Goal: Task Accomplishment & Management: Use online tool/utility

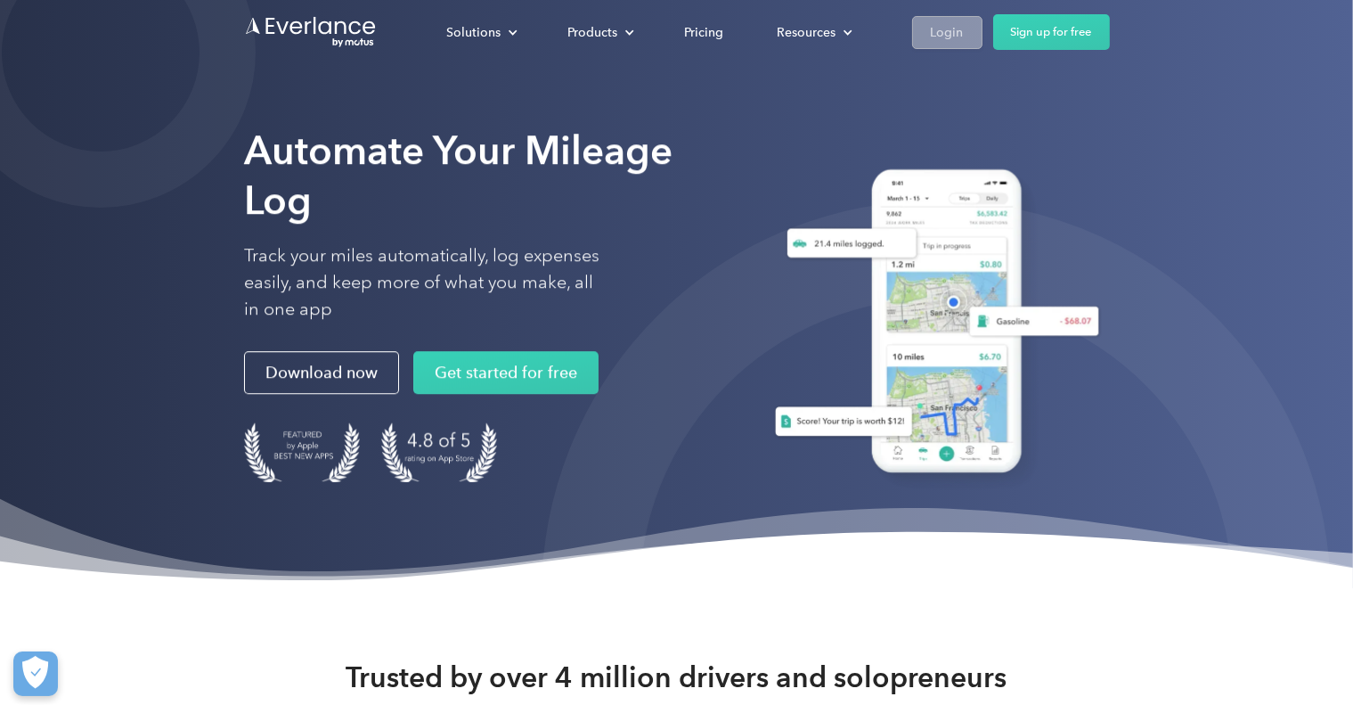
click at [955, 34] on div "Login" at bounding box center [947, 32] width 33 height 22
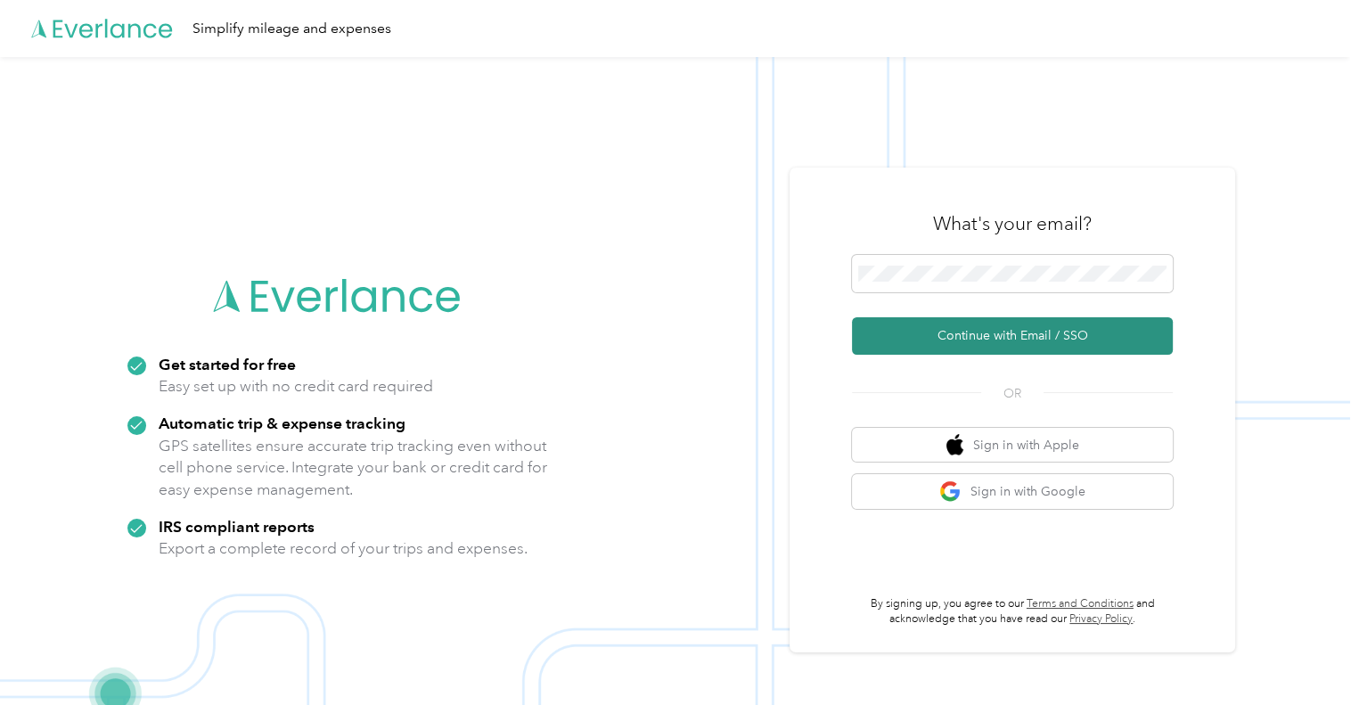
click at [973, 336] on button "Continue with Email / SSO" at bounding box center [1012, 335] width 321 height 37
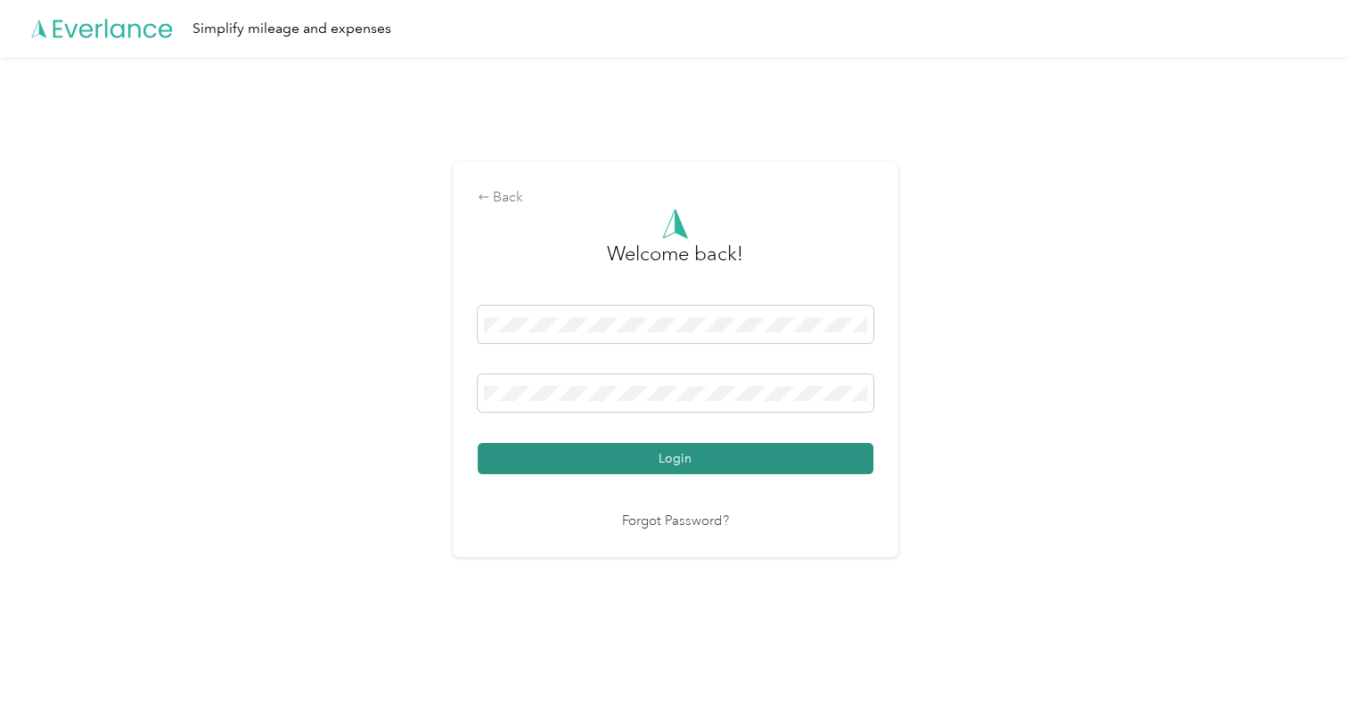
click at [693, 466] on button "Login" at bounding box center [676, 458] width 396 height 31
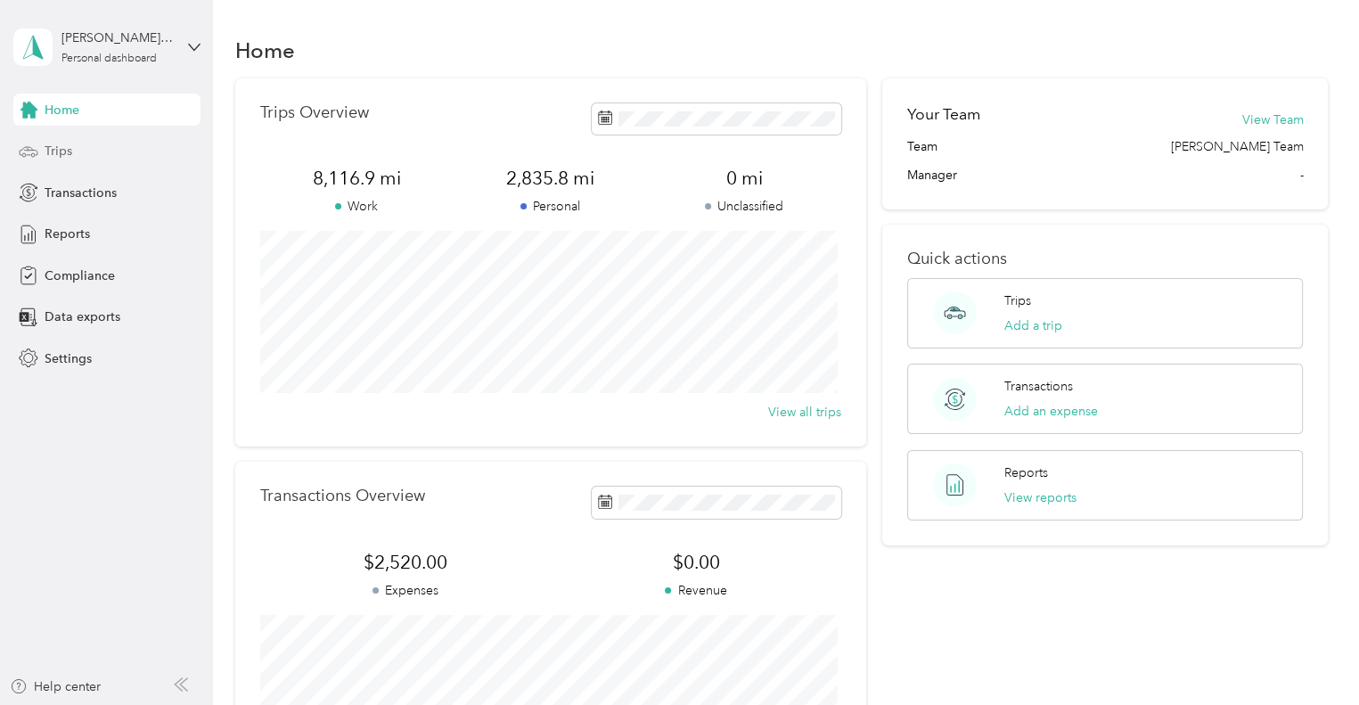
click at [61, 155] on span "Trips" at bounding box center [59, 151] width 28 height 19
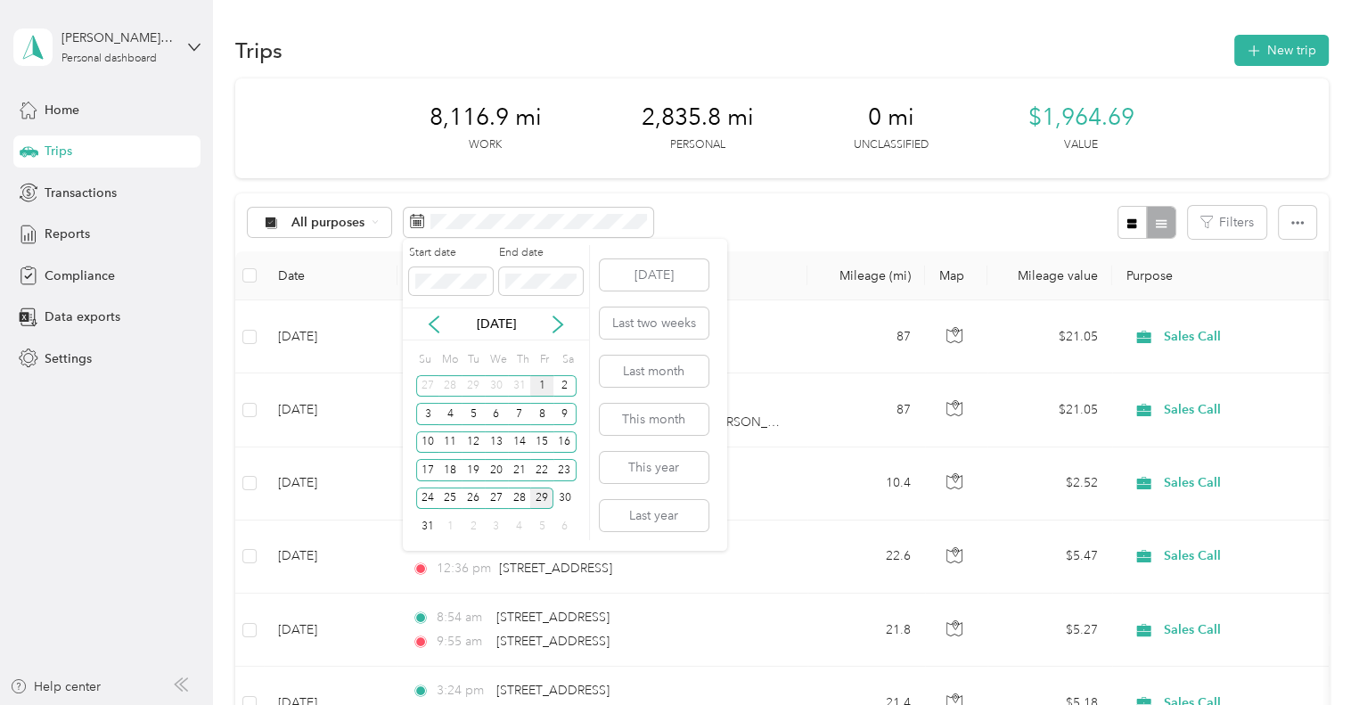
click at [542, 386] on div "1" at bounding box center [541, 386] width 23 height 22
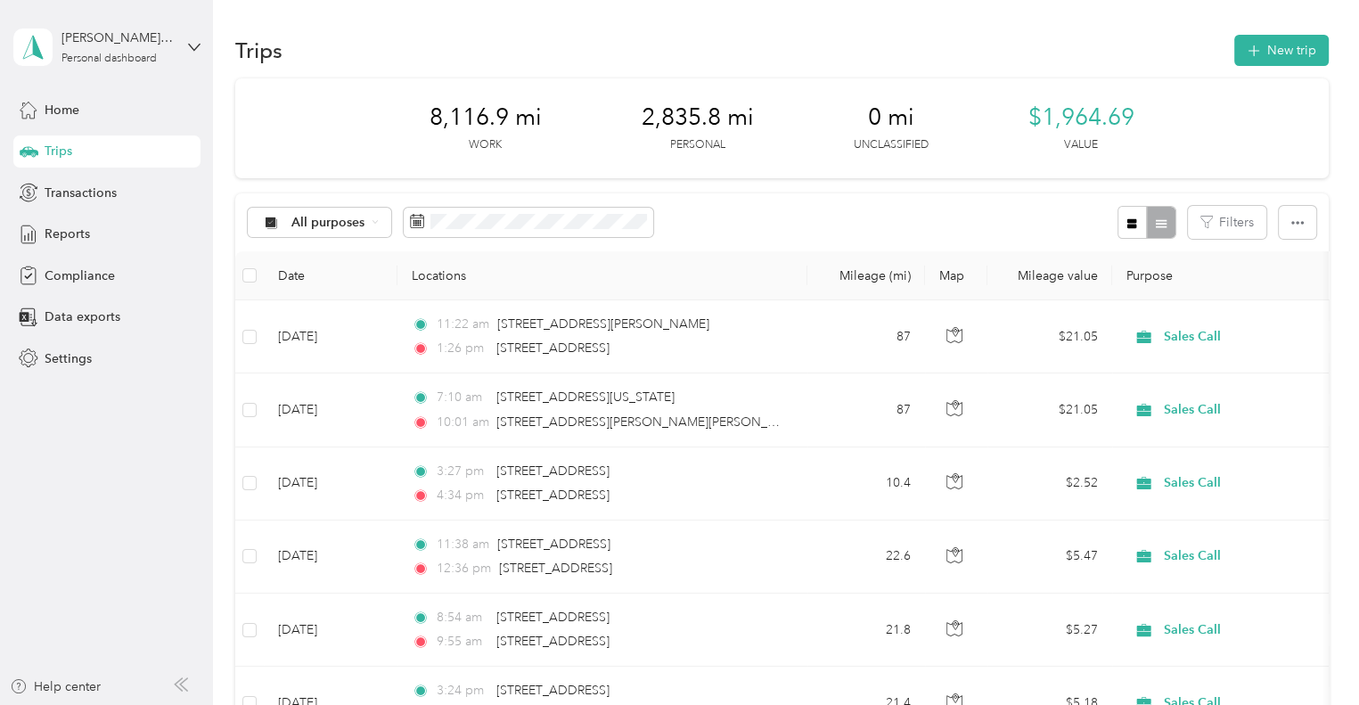
click at [708, 199] on div "All purposes Filters" at bounding box center [781, 222] width 1093 height 58
drag, startPoint x: 270, startPoint y: 111, endPoint x: 809, endPoint y: 228, distance: 551.6
click at [809, 228] on div "All purposes Filters" at bounding box center [781, 222] width 1093 height 58
click at [1291, 219] on icon "button" at bounding box center [1297, 223] width 12 height 12
click at [1041, 224] on div "All purposes Filters" at bounding box center [781, 222] width 1093 height 58
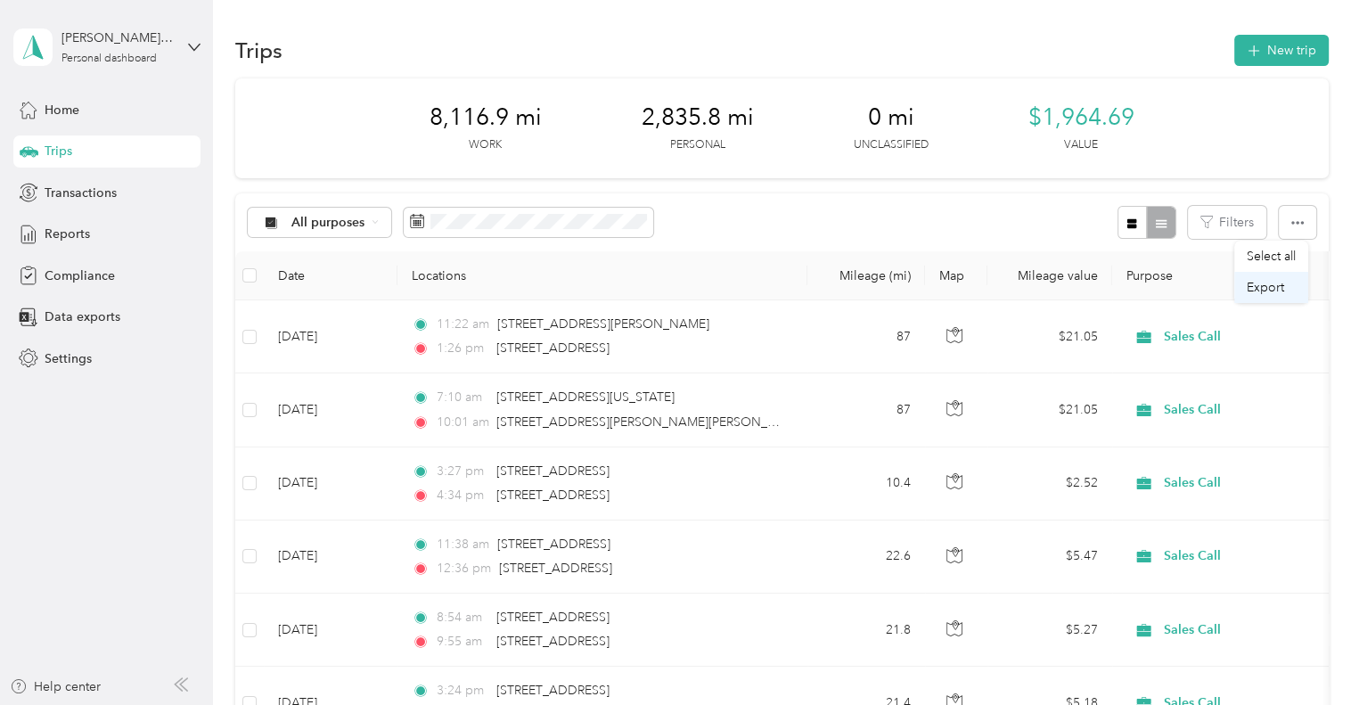
click at [1266, 285] on span "Export" at bounding box center [1265, 287] width 37 height 15
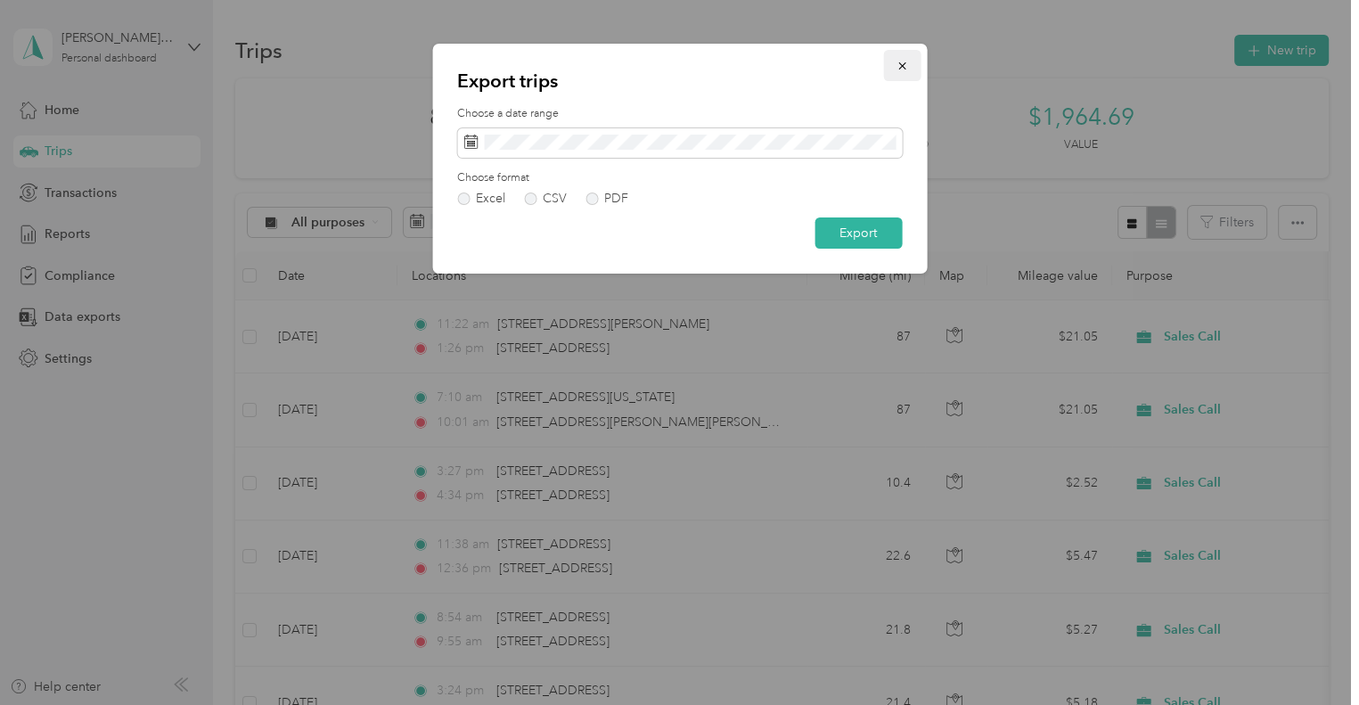
click at [901, 67] on icon "button" at bounding box center [901, 65] width 7 height 7
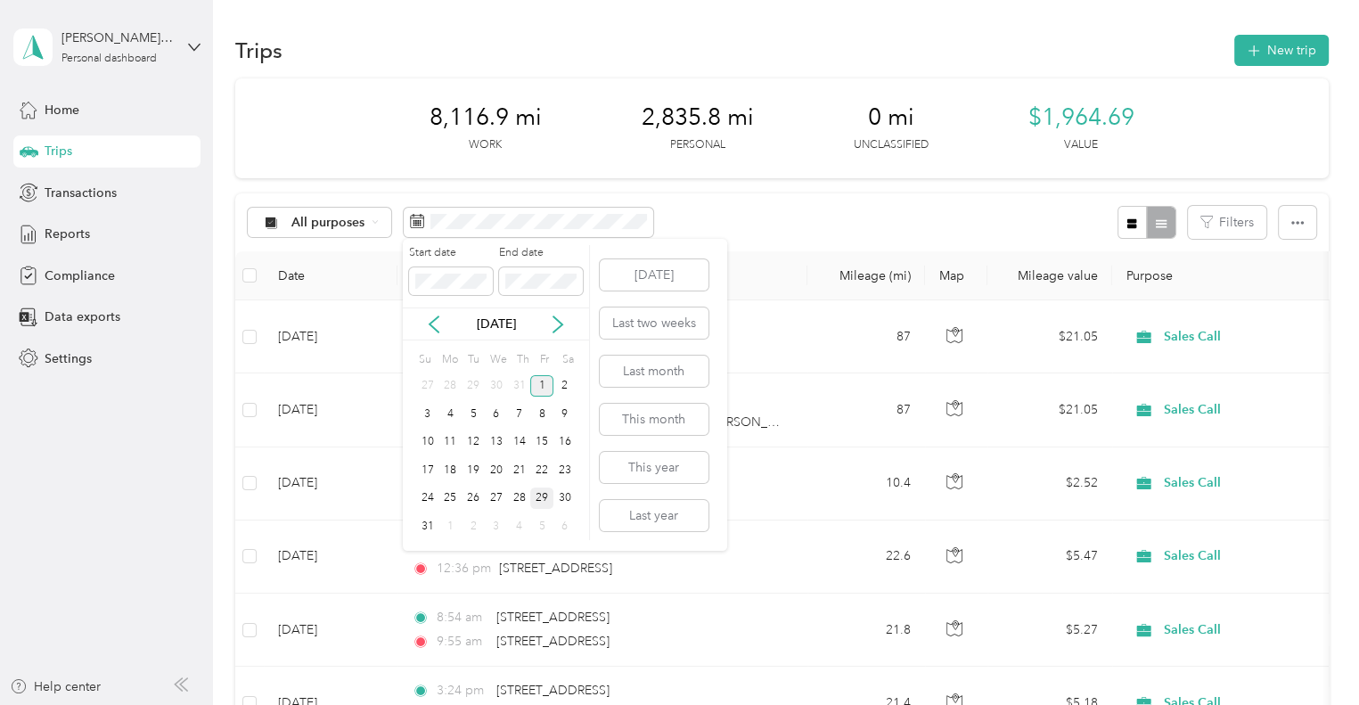
click at [539, 386] on div "1" at bounding box center [541, 386] width 23 height 22
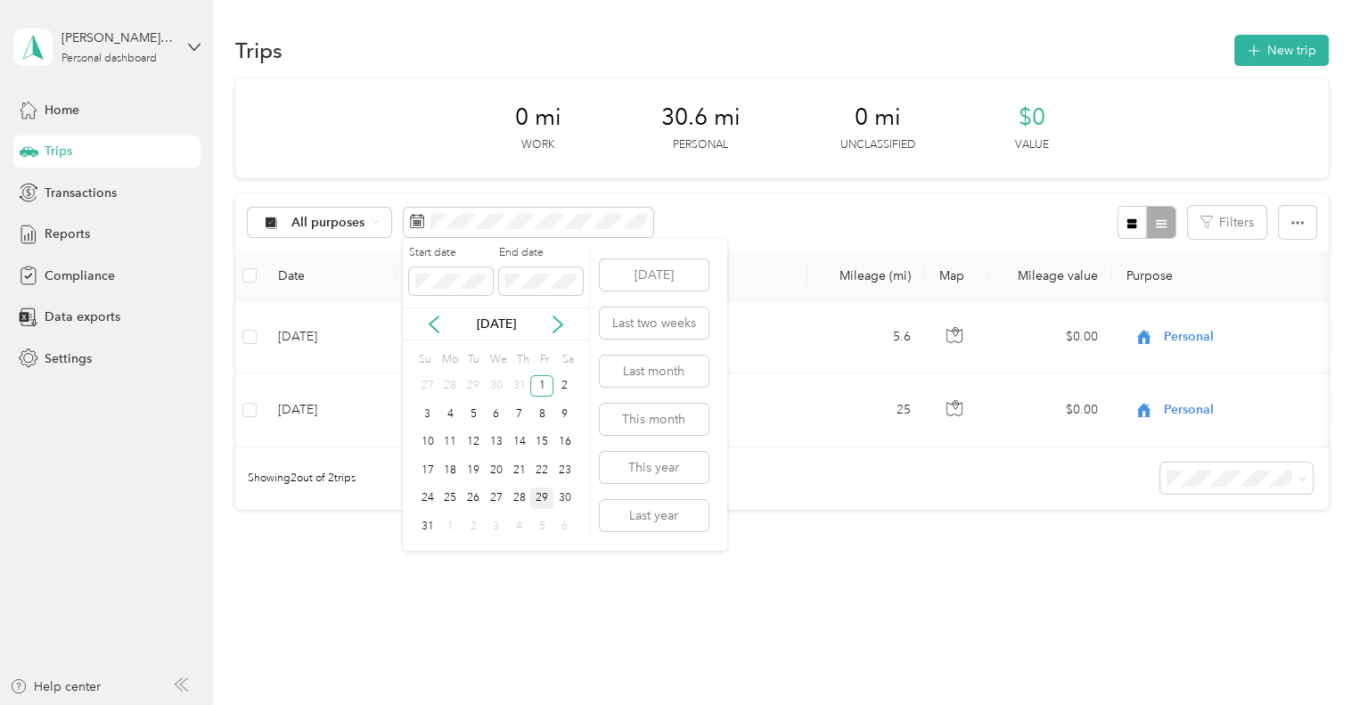
click at [538, 494] on div "29" at bounding box center [541, 498] width 23 height 22
click at [538, 495] on div "29" at bounding box center [541, 498] width 23 height 22
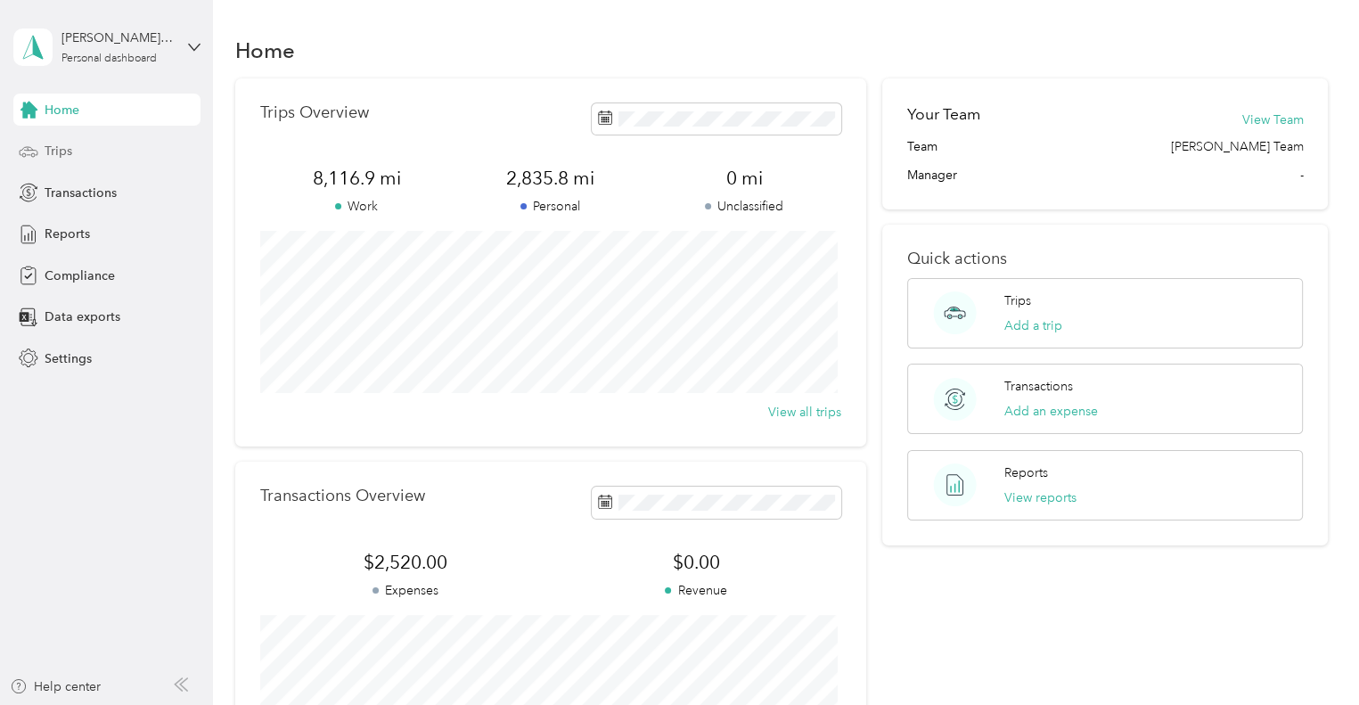
click at [50, 149] on span "Trips" at bounding box center [59, 151] width 28 height 19
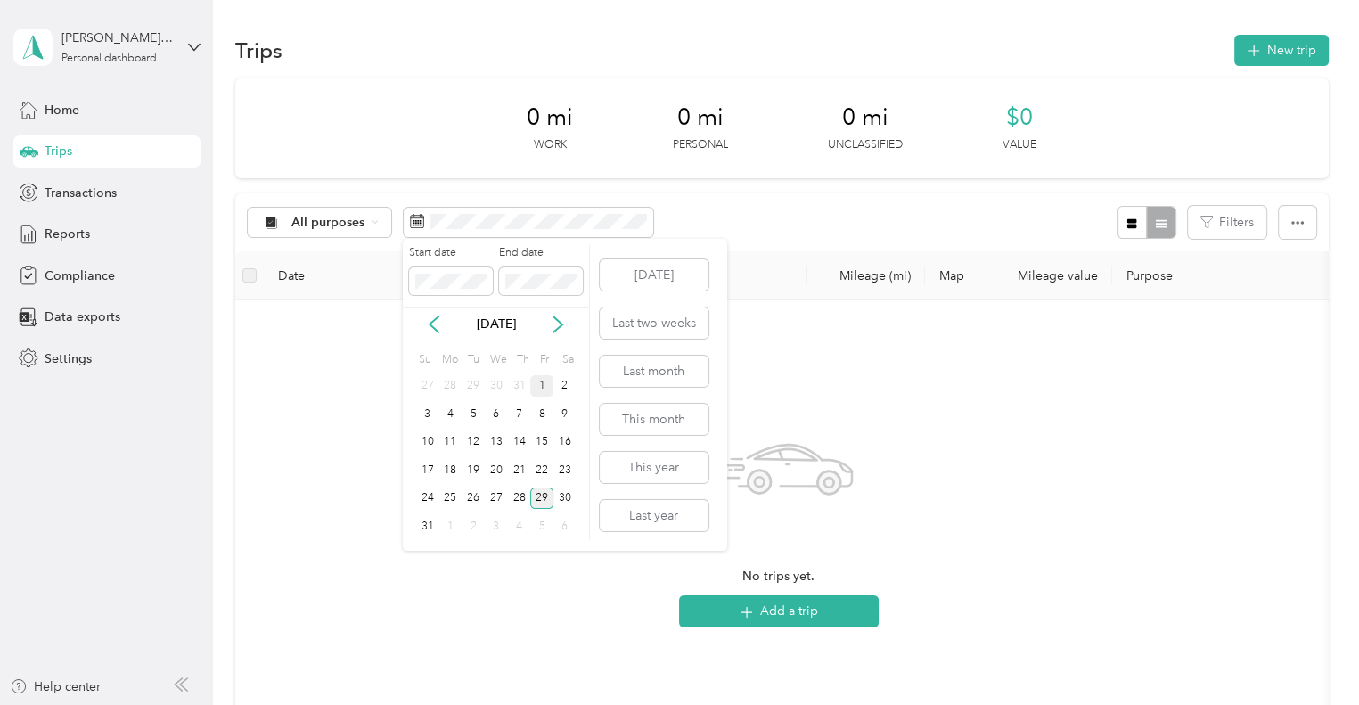
click at [538, 377] on div "1" at bounding box center [541, 386] width 23 height 22
click at [541, 501] on div "29" at bounding box center [541, 498] width 23 height 22
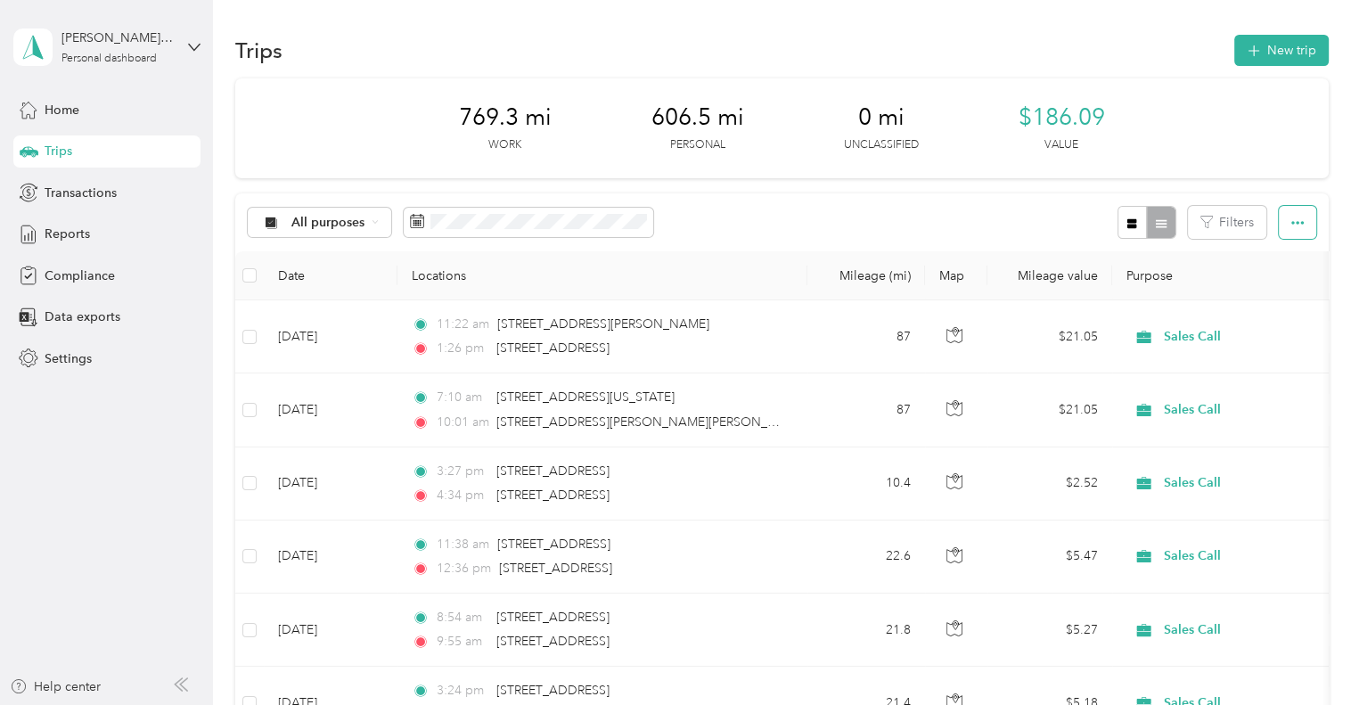
click at [1295, 227] on icon "button" at bounding box center [1297, 223] width 12 height 12
click at [1287, 286] on div "Export" at bounding box center [1271, 287] width 49 height 19
click at [1279, 287] on span "Export" at bounding box center [1265, 287] width 37 height 15
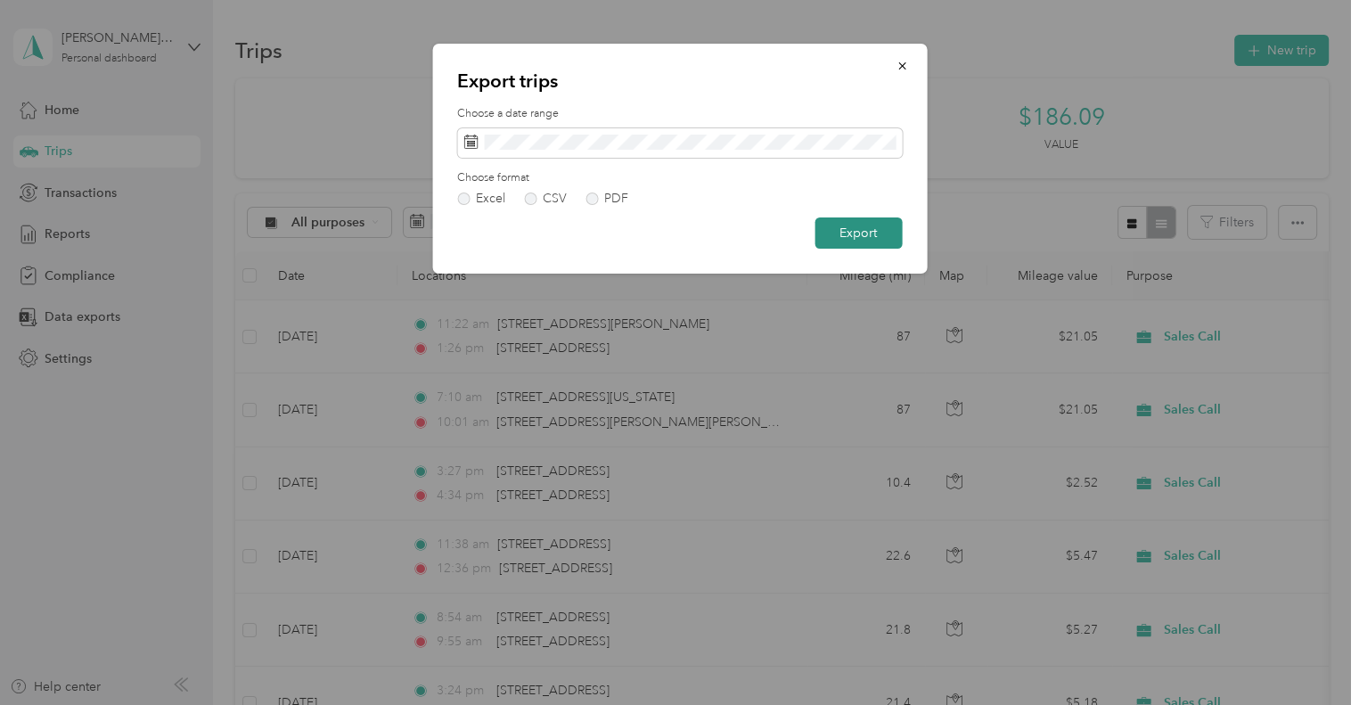
click at [859, 232] on button "Export" at bounding box center [857, 232] width 87 height 31
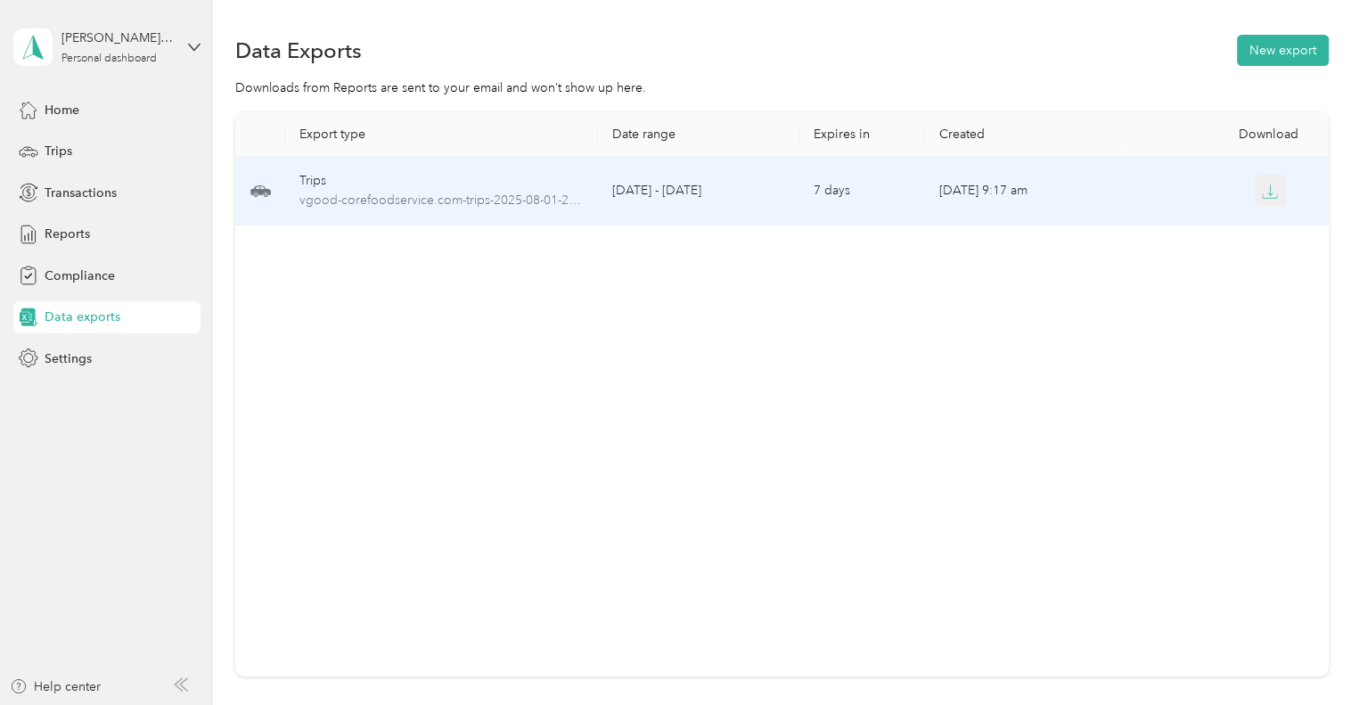
click at [1262, 195] on icon "button" at bounding box center [1270, 192] width 16 height 16
